Goal: Task Accomplishment & Management: Manage account settings

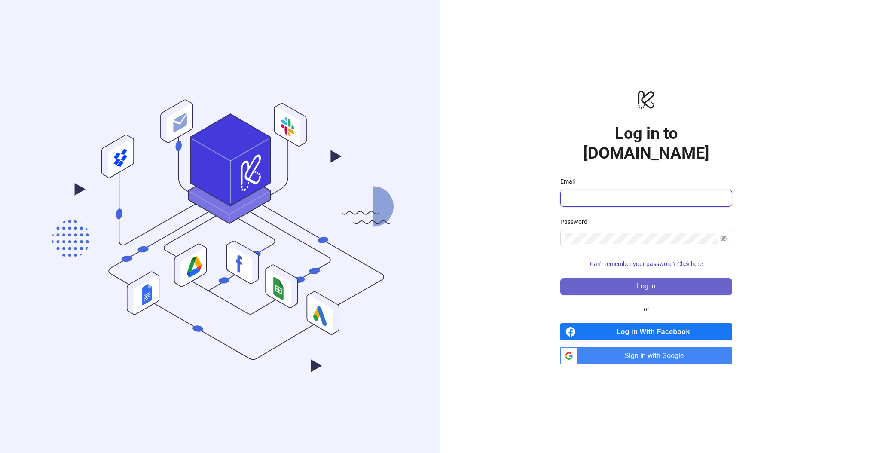
type input "**********"
click at [627, 278] on button "Log in" at bounding box center [646, 286] width 172 height 17
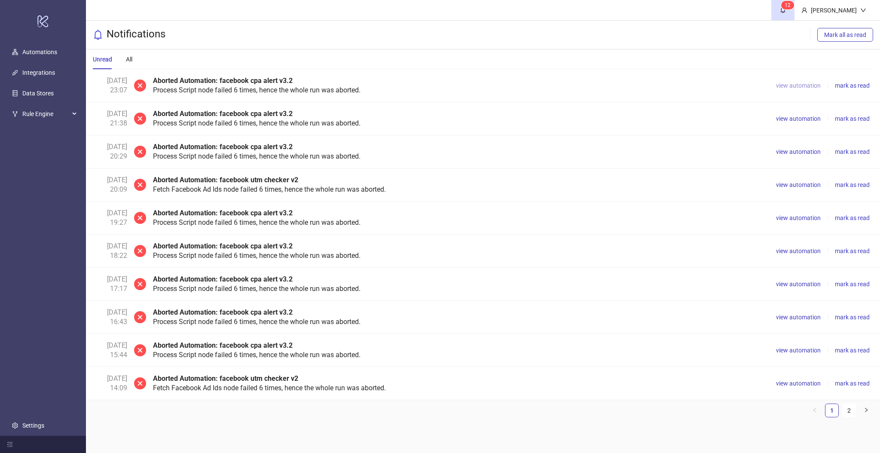
click at [798, 86] on span "view automation" at bounding box center [798, 85] width 45 height 7
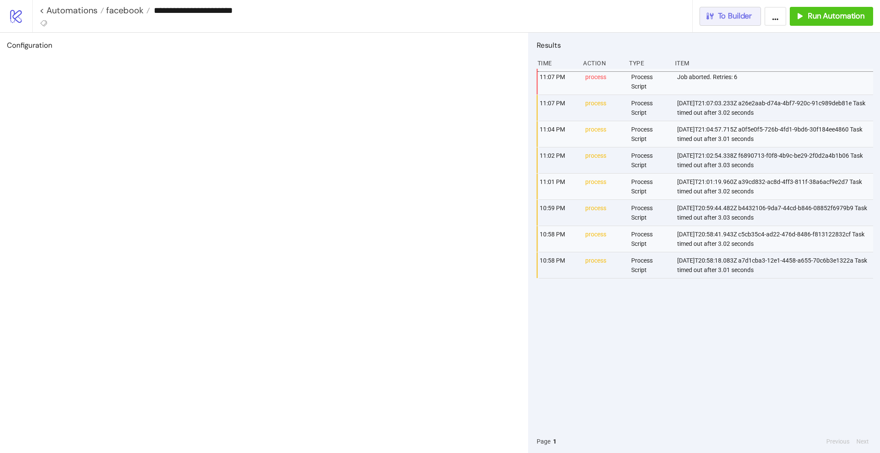
click at [714, 18] on icon "button" at bounding box center [709, 15] width 9 height 9
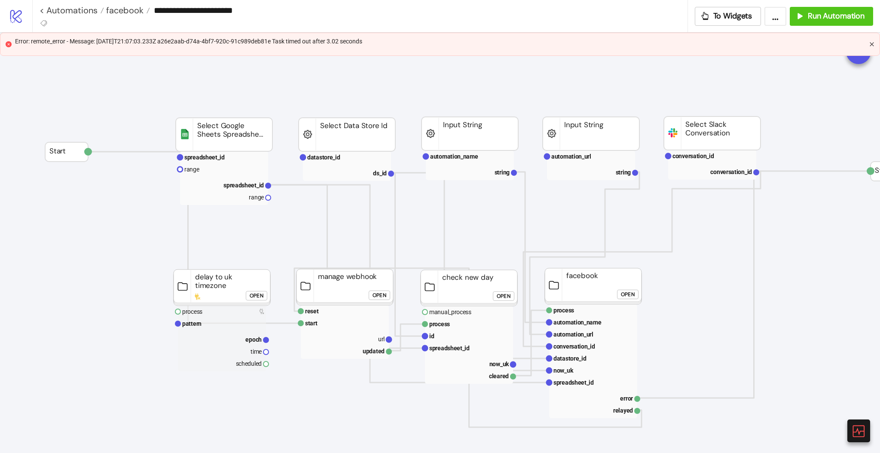
click at [871, 45] on icon "close" at bounding box center [872, 44] width 4 height 4
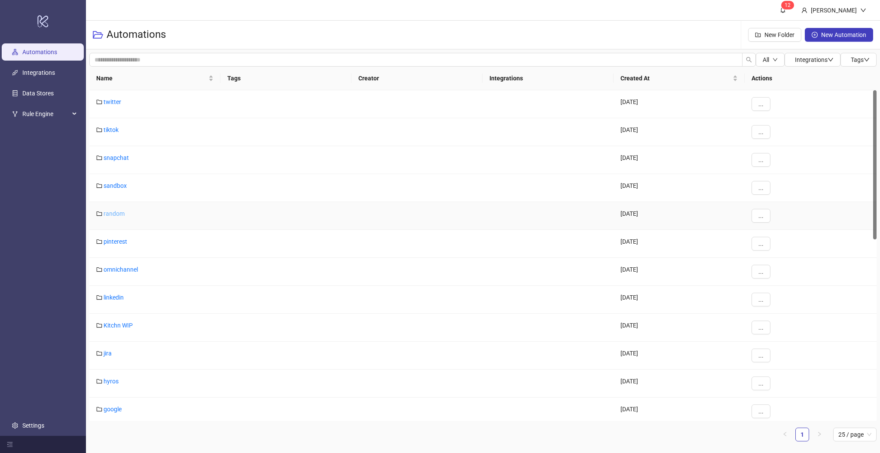
click at [107, 212] on link "random" at bounding box center [114, 213] width 21 height 7
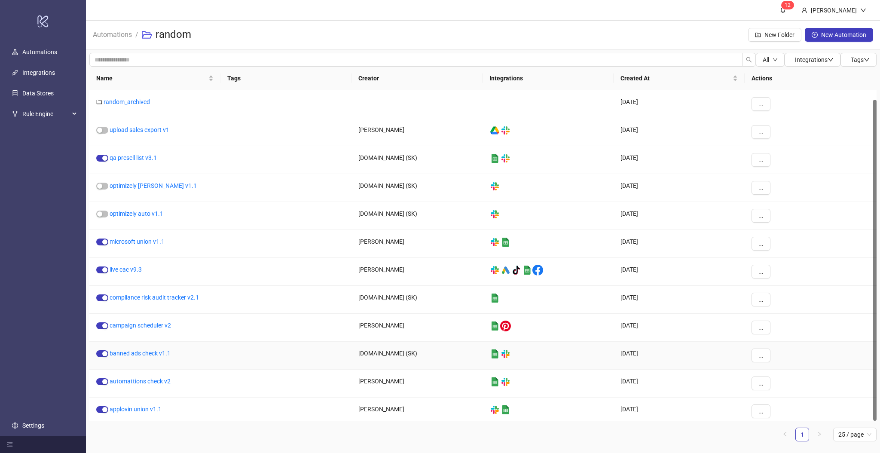
scroll to position [9, 0]
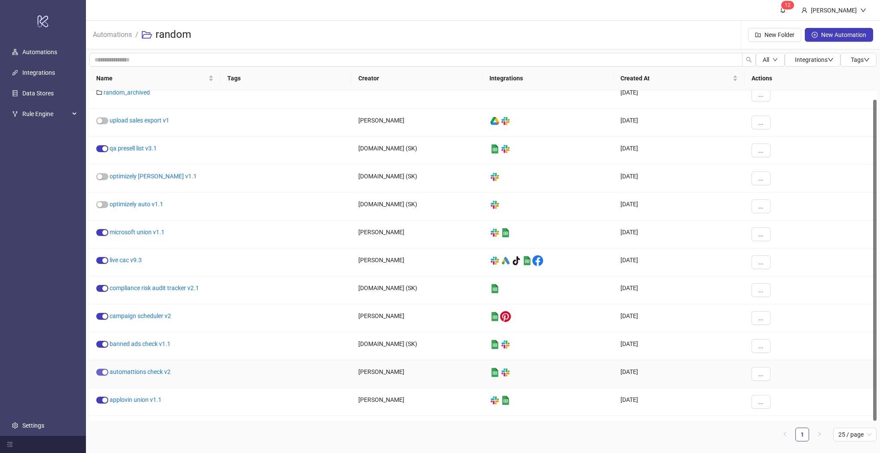
click at [106, 375] on div "button" at bounding box center [104, 372] width 5 height 5
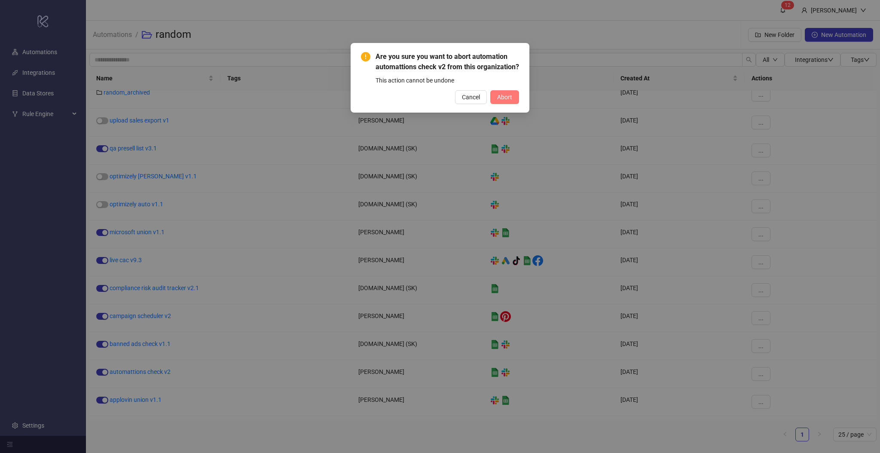
click at [512, 101] on span "Abort" at bounding box center [504, 97] width 15 height 7
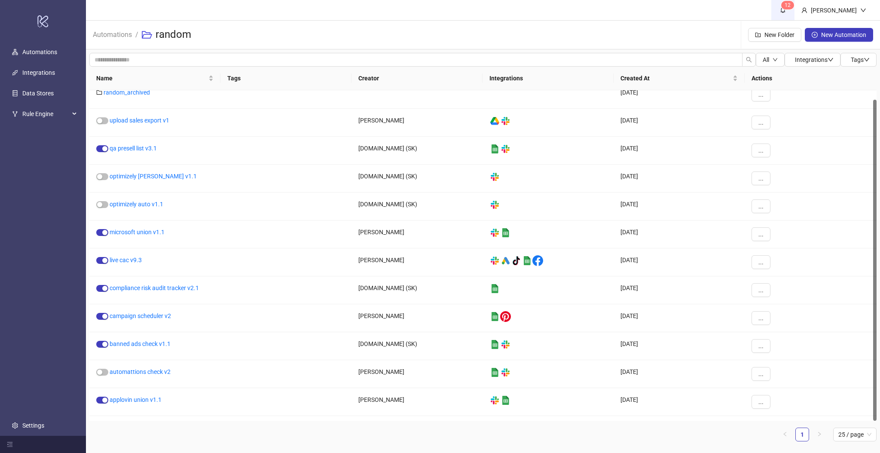
click at [795, 14] on link "1 2" at bounding box center [782, 10] width 23 height 20
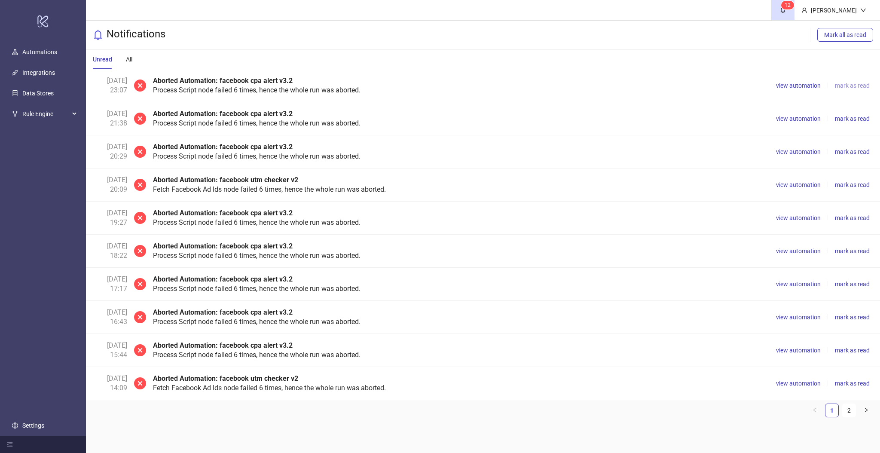
click at [858, 84] on span "mark as read" at bounding box center [852, 85] width 35 height 7
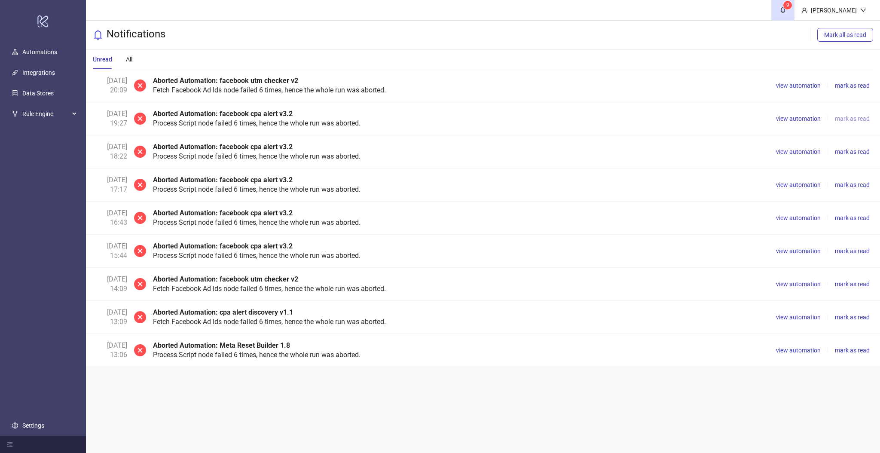
click at [851, 119] on span "mark as read" at bounding box center [852, 118] width 35 height 7
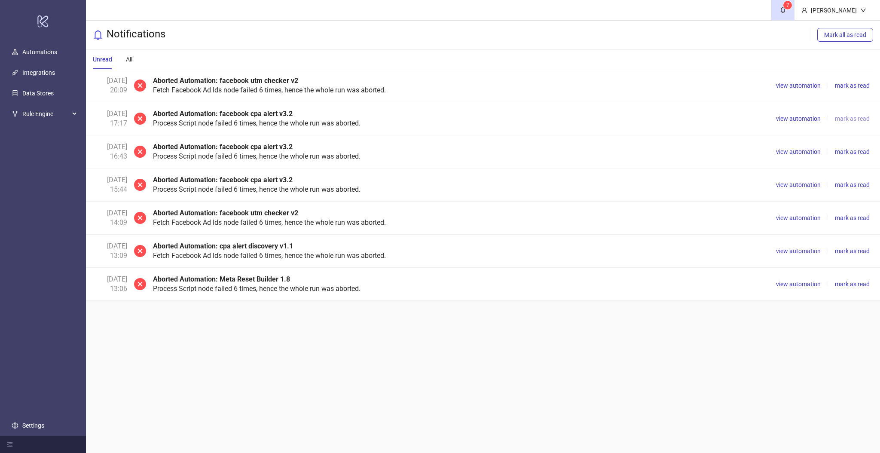
click at [851, 119] on span "mark as read" at bounding box center [852, 118] width 35 height 7
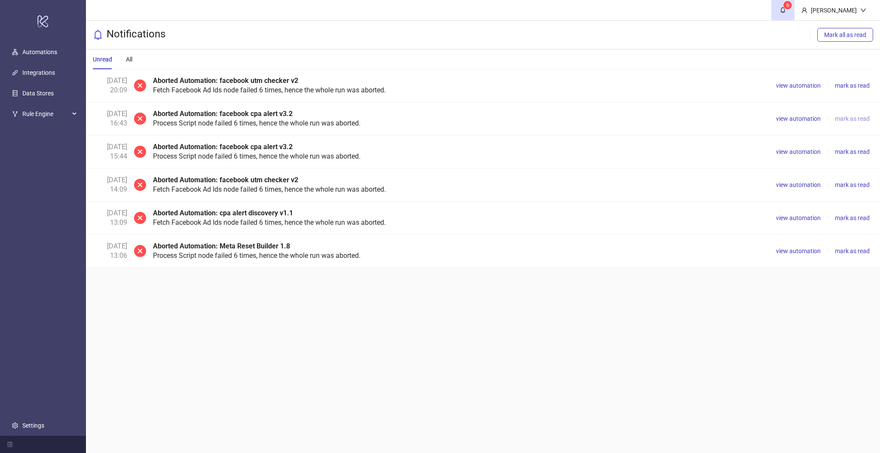
click at [851, 119] on span "mark as read" at bounding box center [852, 118] width 35 height 7
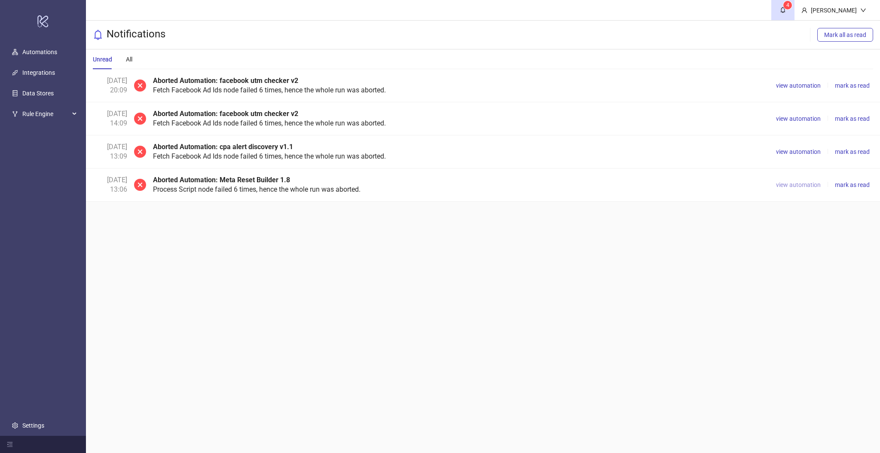
click at [805, 183] on span "view automation" at bounding box center [798, 184] width 45 height 7
